Goal: Find specific page/section: Find specific page/section

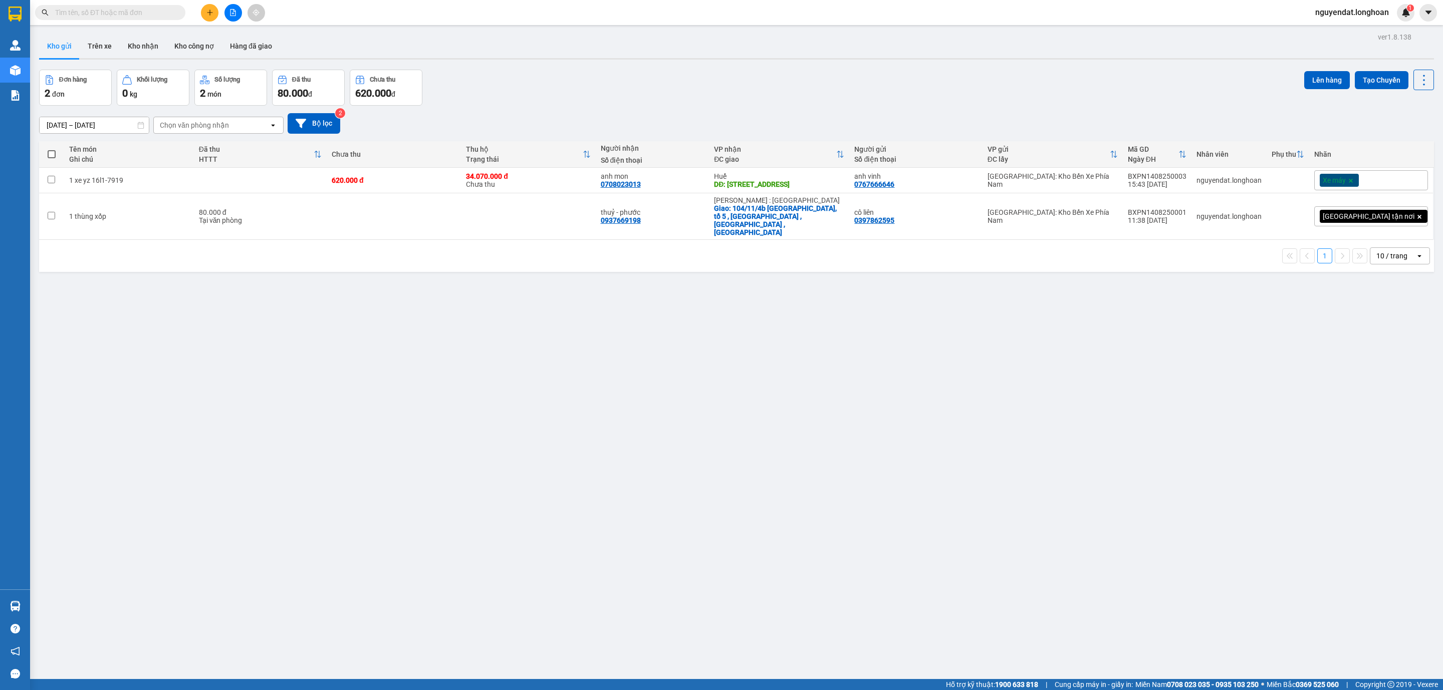
click at [236, 12] on button at bounding box center [233, 13] width 18 height 18
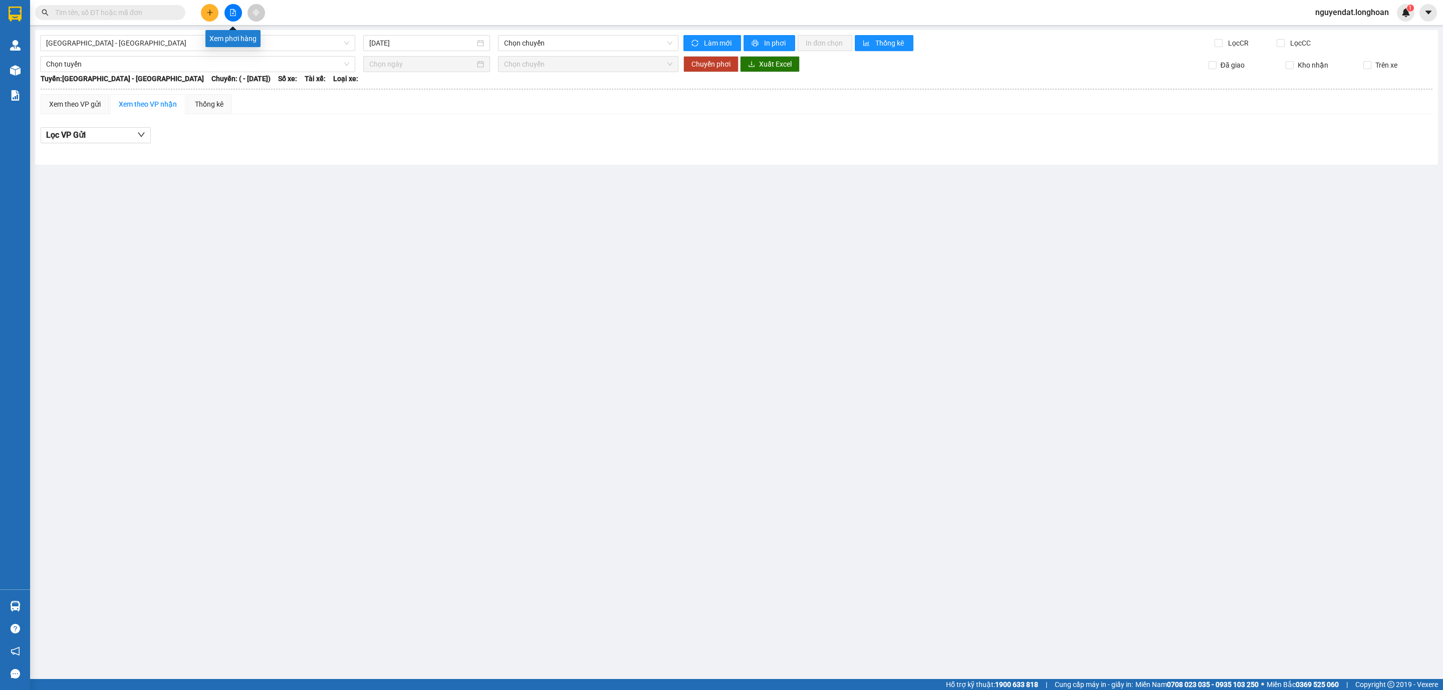
click at [227, 15] on button at bounding box center [233, 13] width 18 height 18
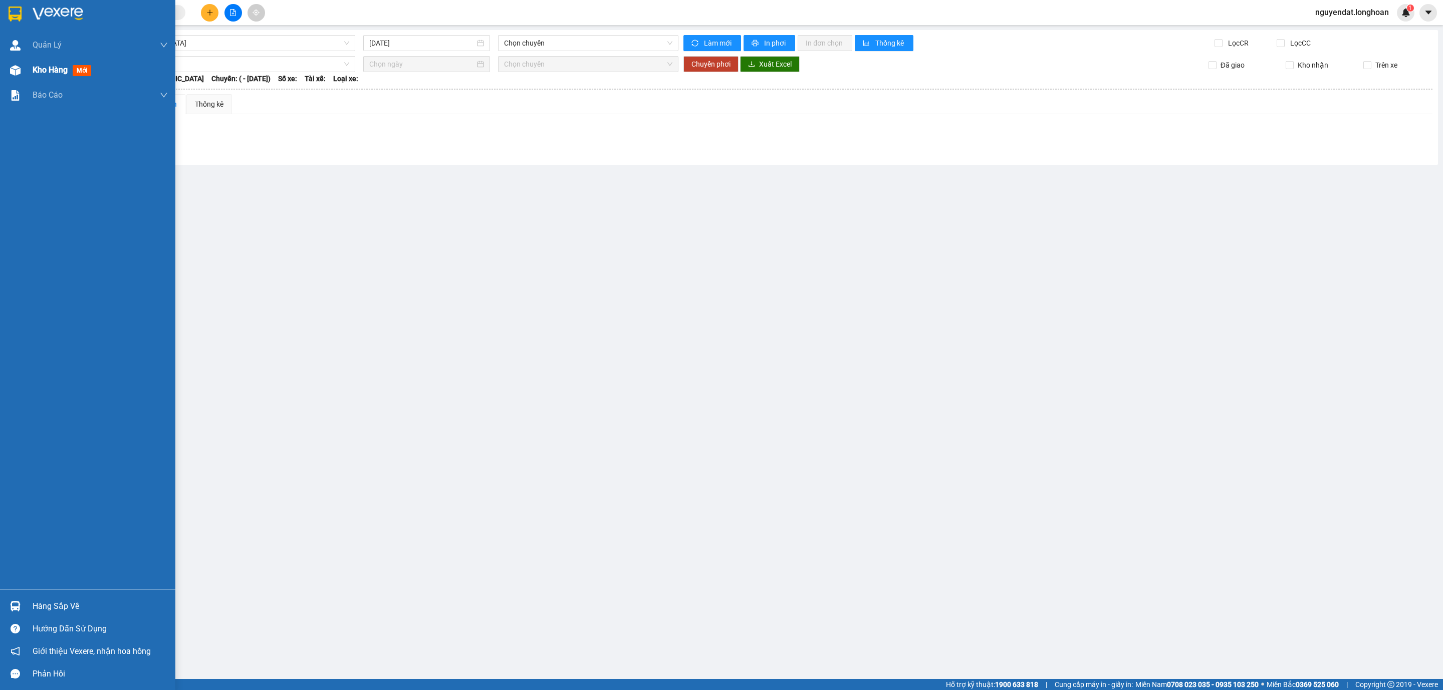
click at [24, 65] on div "Kho hàng mới" at bounding box center [87, 70] width 175 height 25
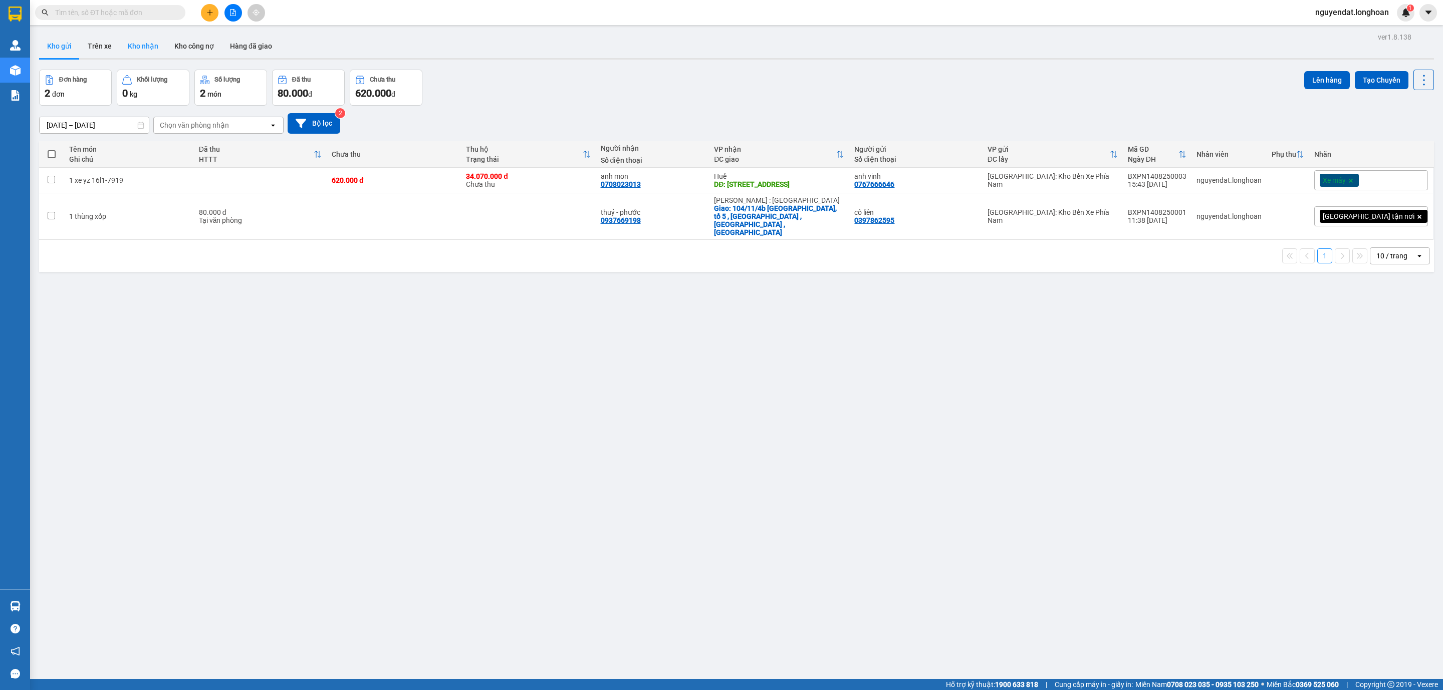
click at [133, 47] on button "Kho nhận" at bounding box center [143, 46] width 47 height 24
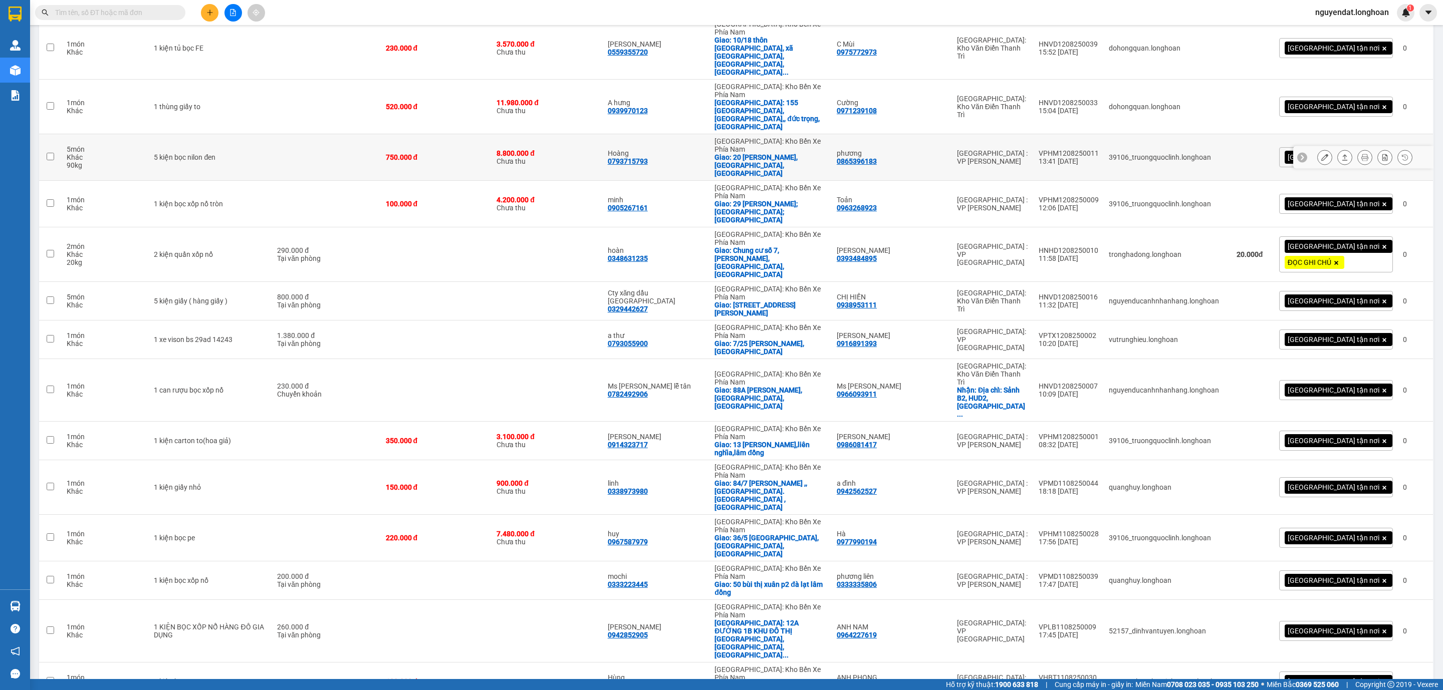
scroll to position [782, 0]
